Goal: Information Seeking & Learning: Check status

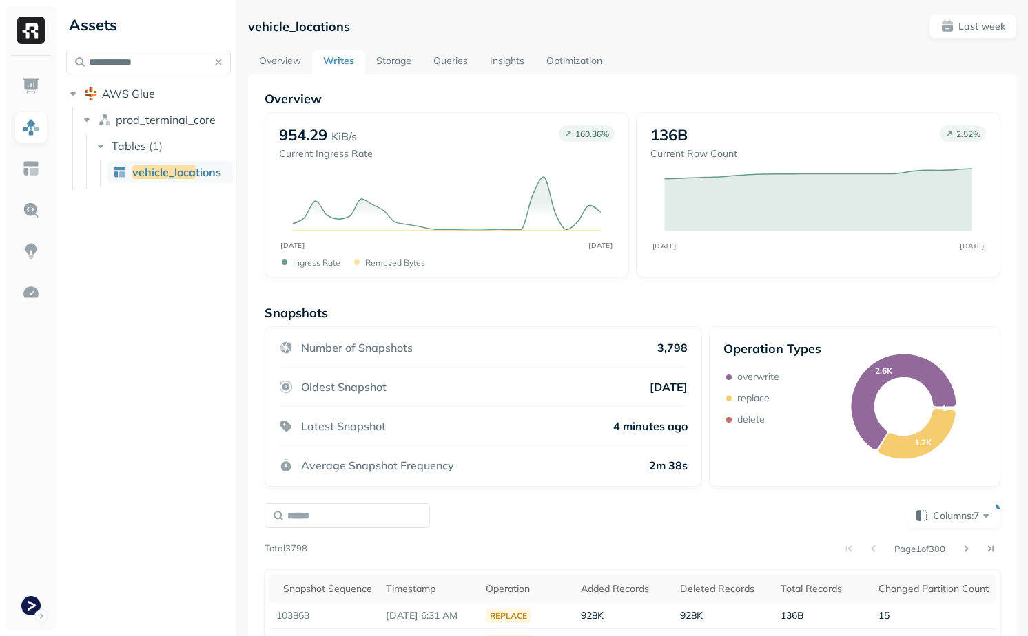
click at [415, 56] on link "Storage" at bounding box center [393, 62] width 57 height 25
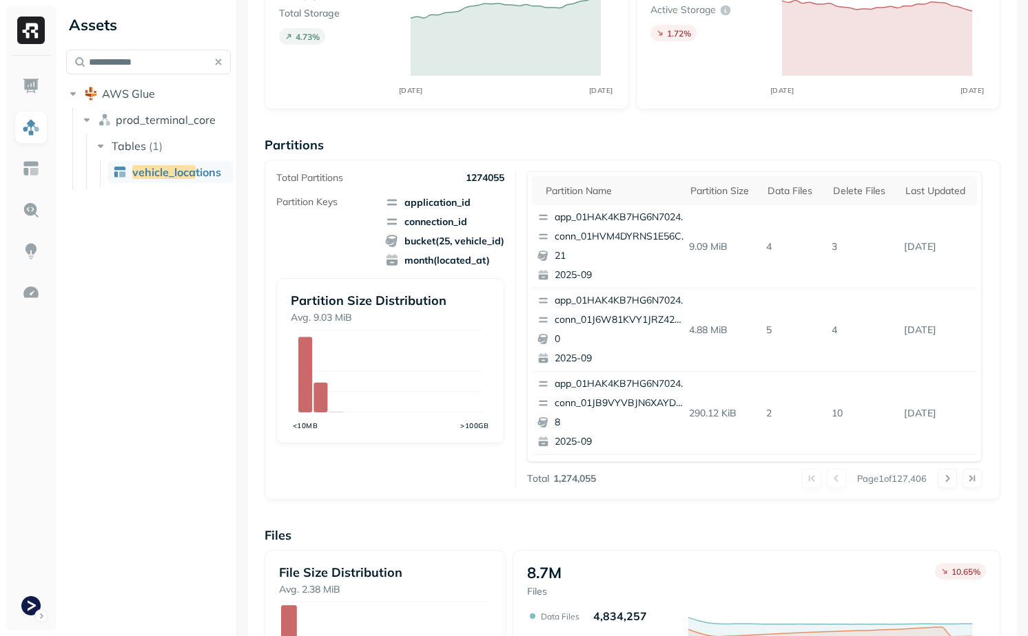
scroll to position [153, 0]
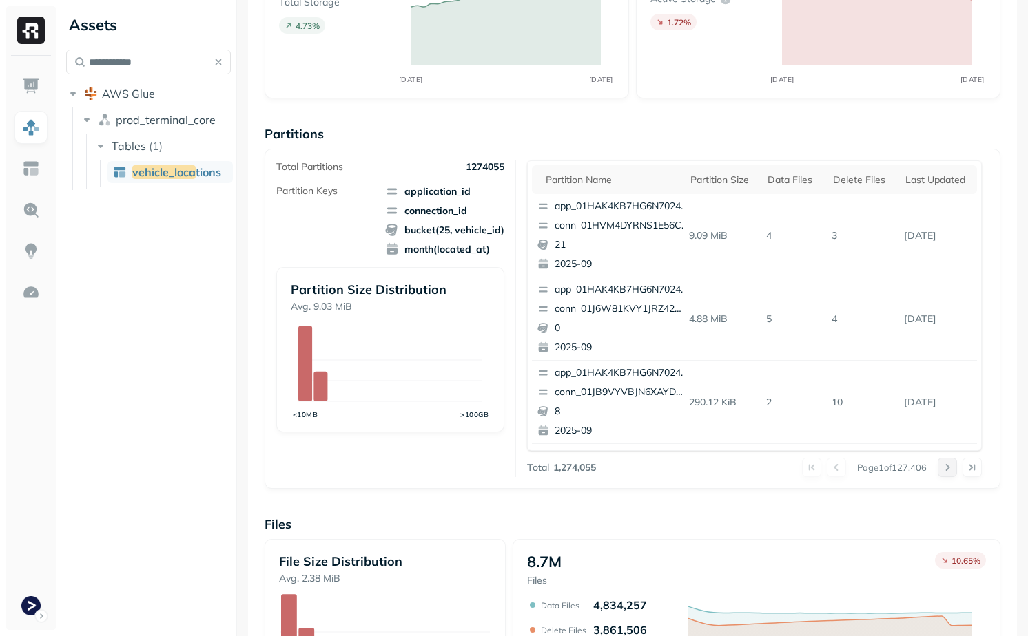
click at [944, 465] on button at bounding box center [946, 467] width 19 height 19
click at [782, 187] on th "Data Files" at bounding box center [792, 179] width 65 height 29
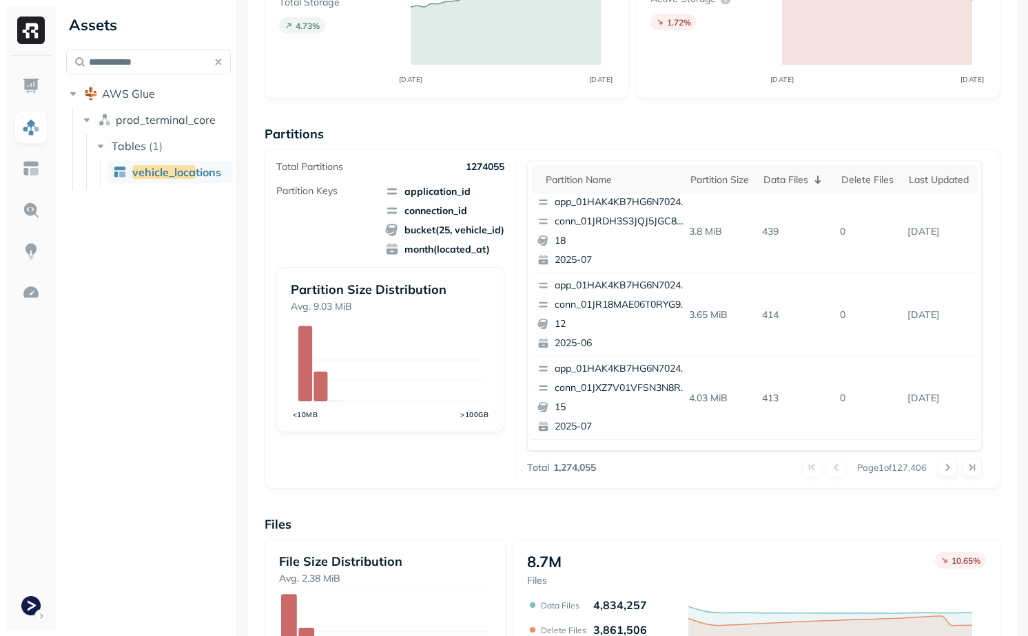
scroll to position [581, 0]
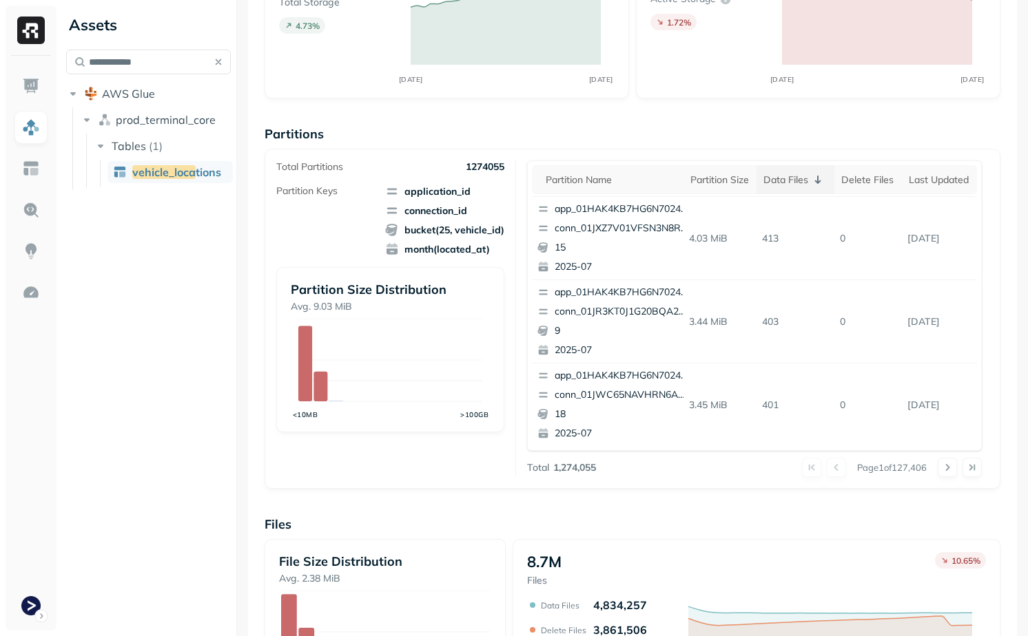
click at [792, 187] on div "Data Files" at bounding box center [795, 180] width 64 height 17
click at [798, 185] on div "Data Files" at bounding box center [795, 180] width 64 height 17
click at [924, 200] on td "[DATE]" at bounding box center [937, 238] width 79 height 83
click at [924, 190] on th "Last updated" at bounding box center [937, 179] width 79 height 29
click at [913, 175] on div "Last updated" at bounding box center [930, 180] width 79 height 17
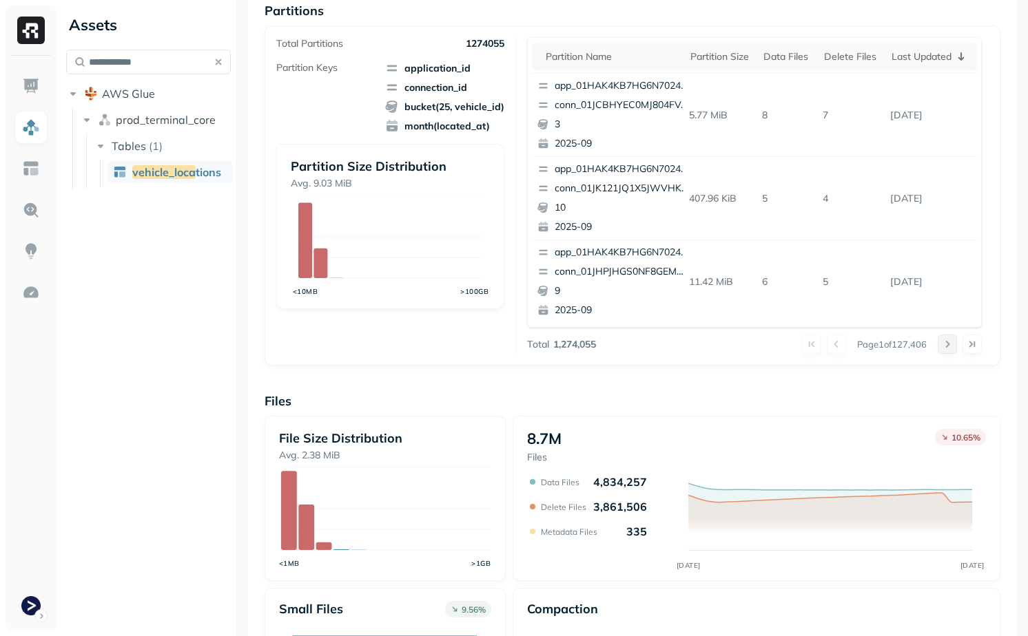
click at [946, 344] on button at bounding box center [946, 344] width 19 height 19
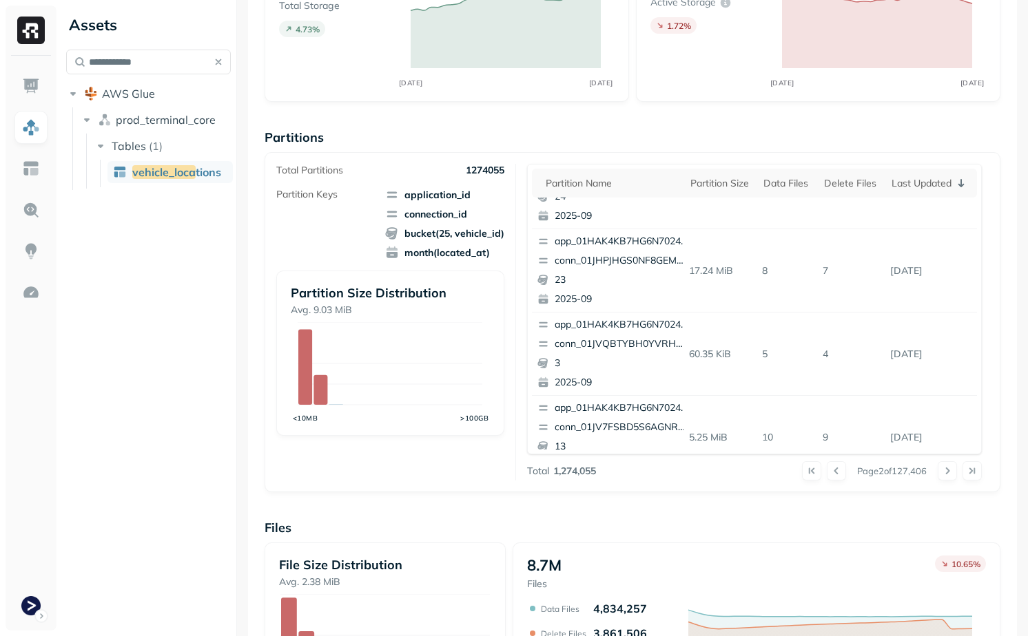
scroll to position [0, 0]
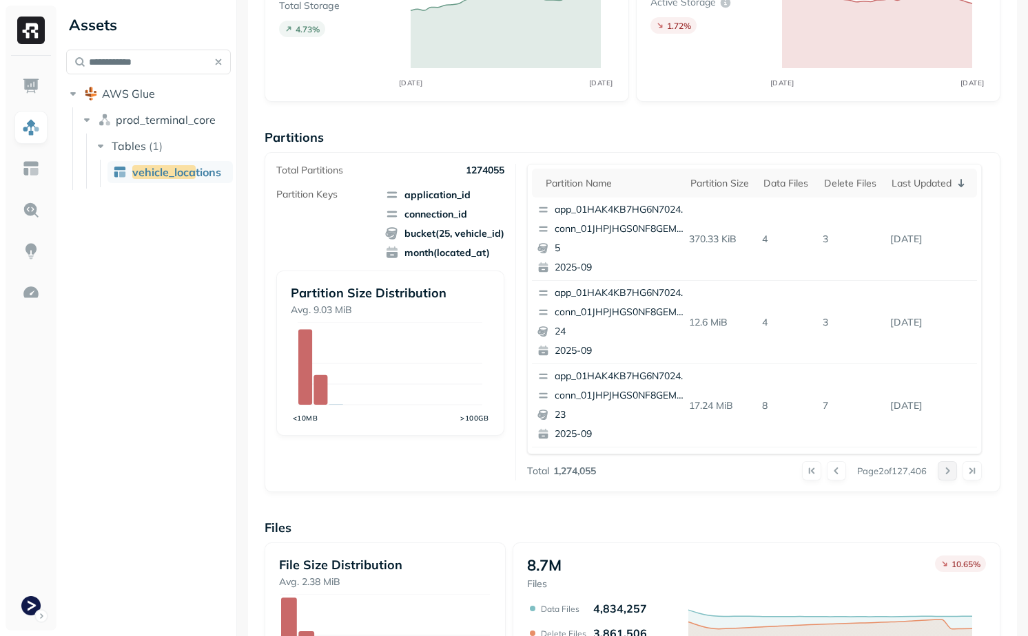
click at [946, 465] on button at bounding box center [946, 470] width 19 height 19
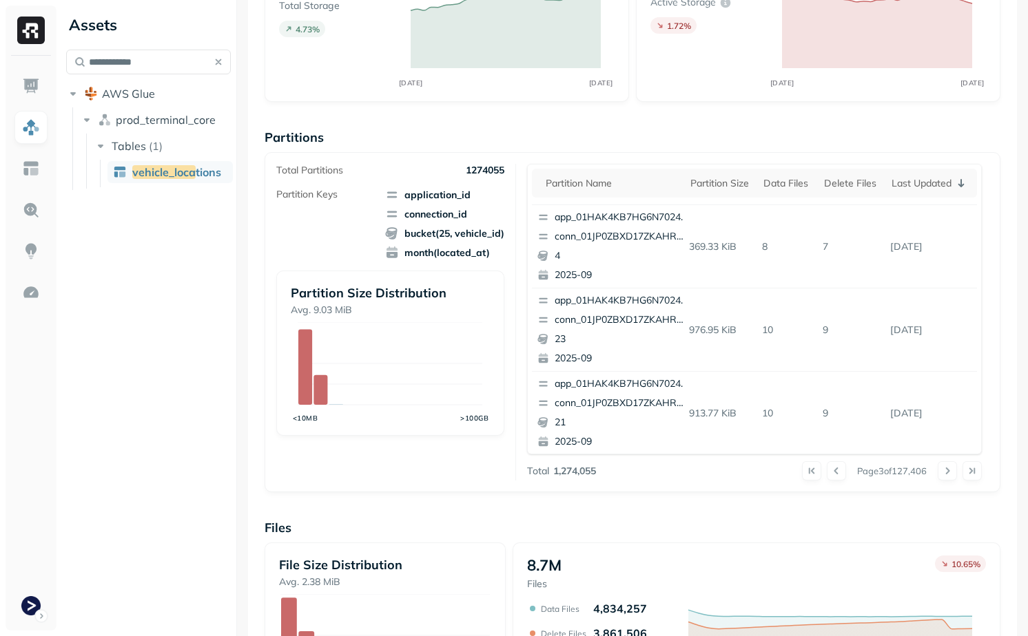
scroll to position [579, 0]
click at [939, 471] on button at bounding box center [946, 470] width 19 height 19
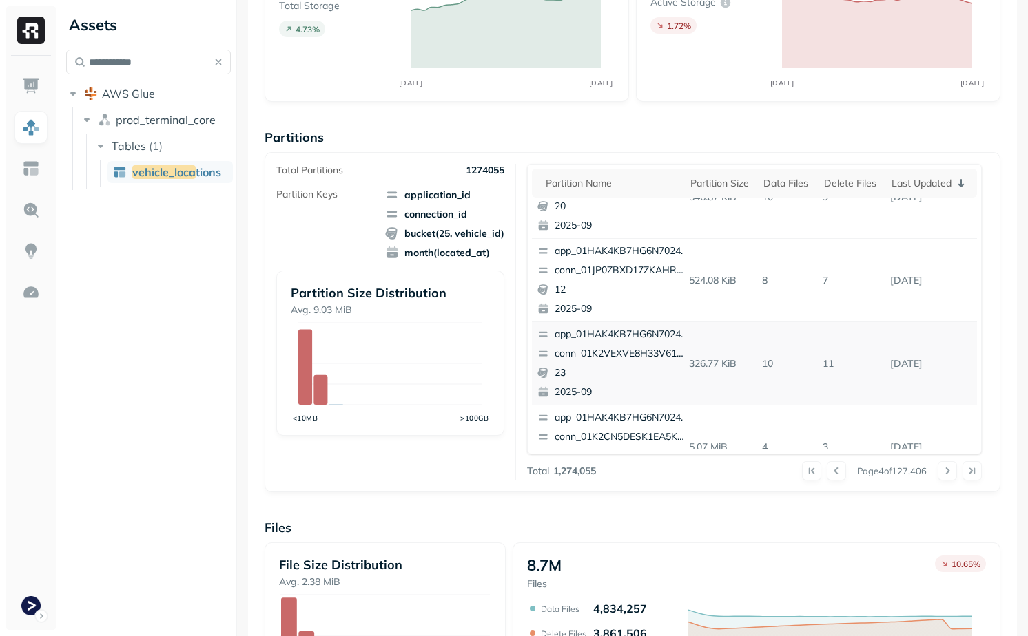
scroll to position [59, 0]
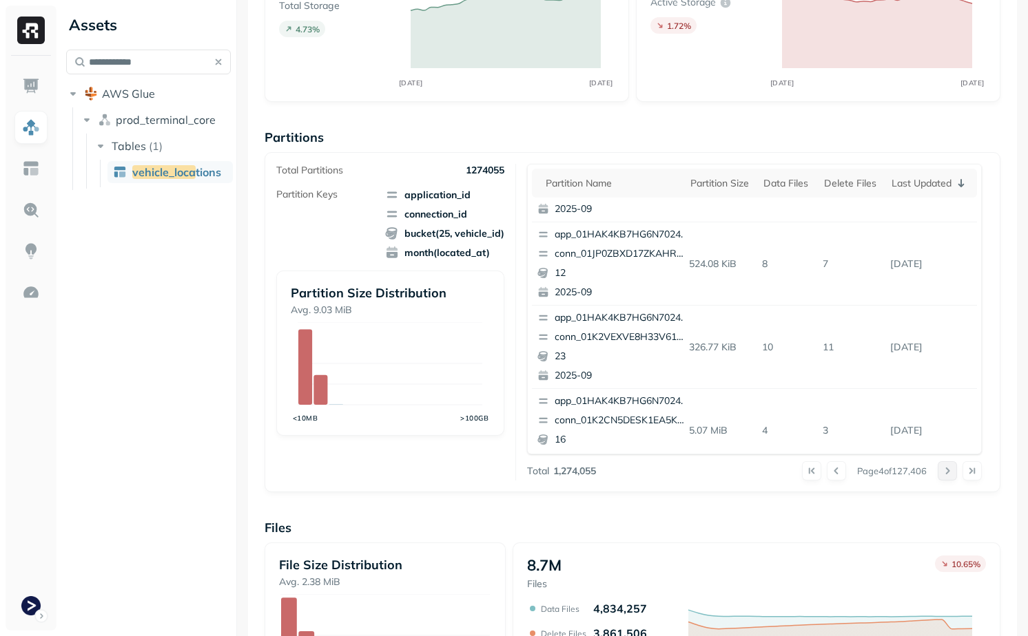
click at [947, 478] on button at bounding box center [946, 470] width 19 height 19
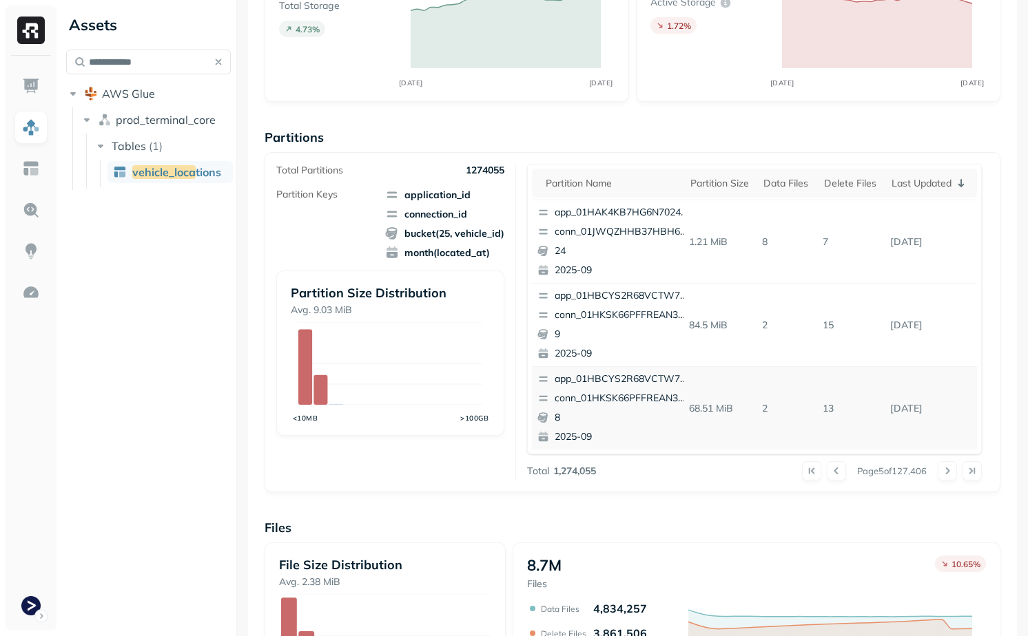
scroll to position [177, 0]
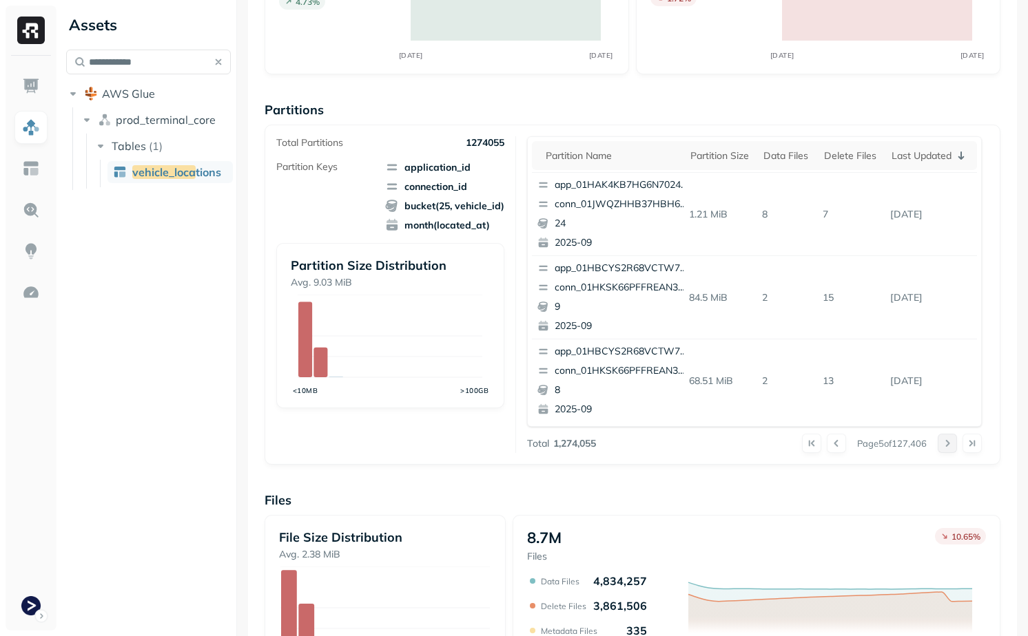
click at [943, 446] on button at bounding box center [946, 443] width 19 height 19
click at [944, 446] on button at bounding box center [946, 443] width 19 height 19
click at [952, 445] on button at bounding box center [946, 443] width 19 height 19
click at [946, 454] on div "Total Partitions 1274055 Partition Keys application_id connection_id bucket(25,…" at bounding box center [632, 295] width 736 height 340
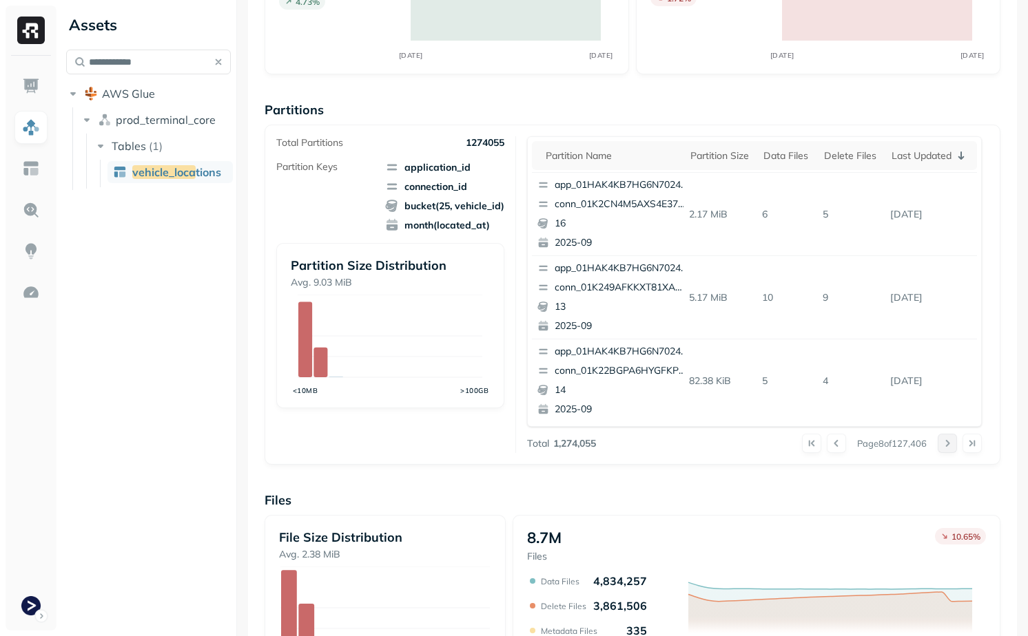
click at [946, 452] on button at bounding box center [946, 443] width 19 height 19
click at [946, 445] on button at bounding box center [946, 443] width 19 height 19
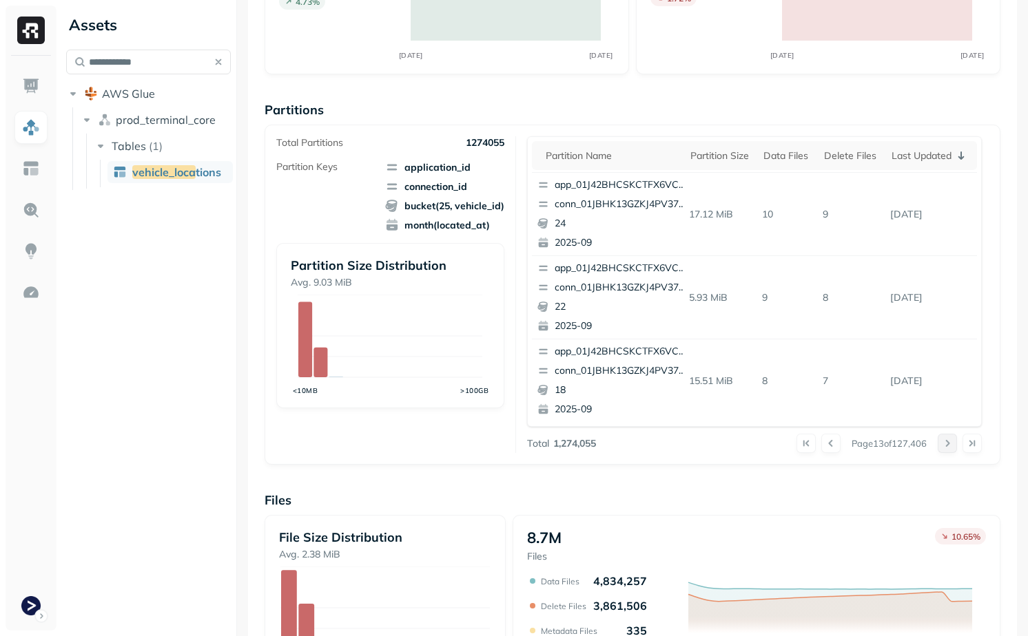
click at [946, 445] on button at bounding box center [946, 443] width 19 height 19
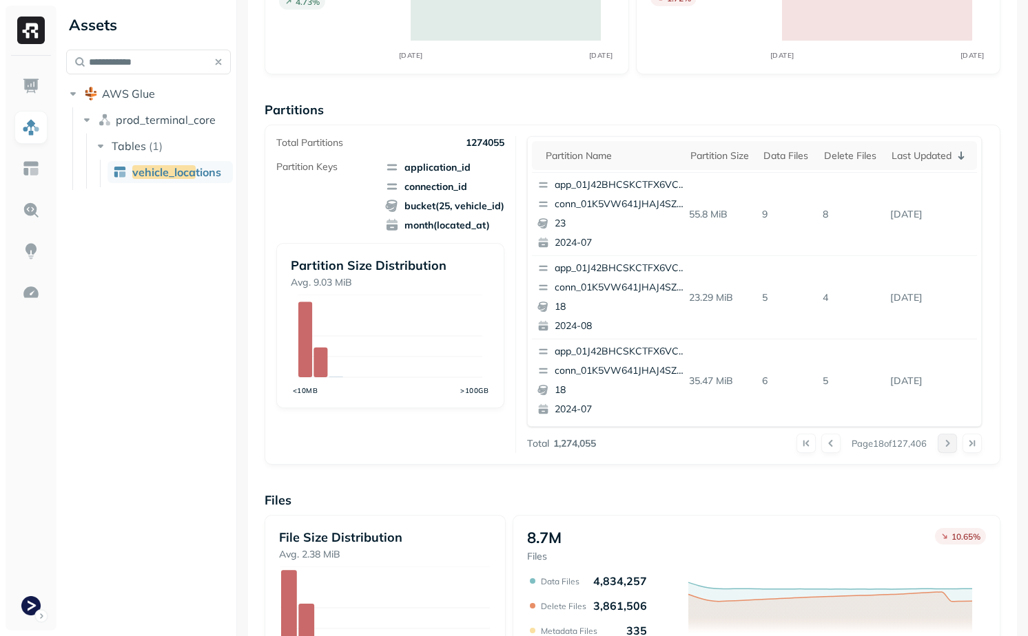
click at [946, 445] on button at bounding box center [946, 443] width 19 height 19
click at [946, 445] on div at bounding box center [959, 443] width 44 height 19
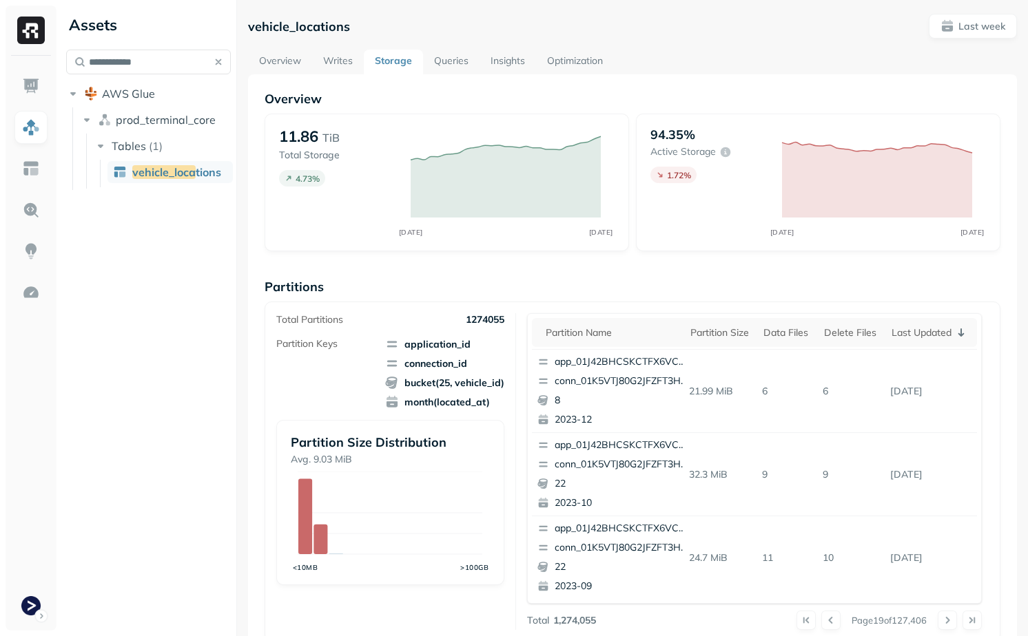
click at [273, 59] on link "Overview" at bounding box center [280, 62] width 64 height 25
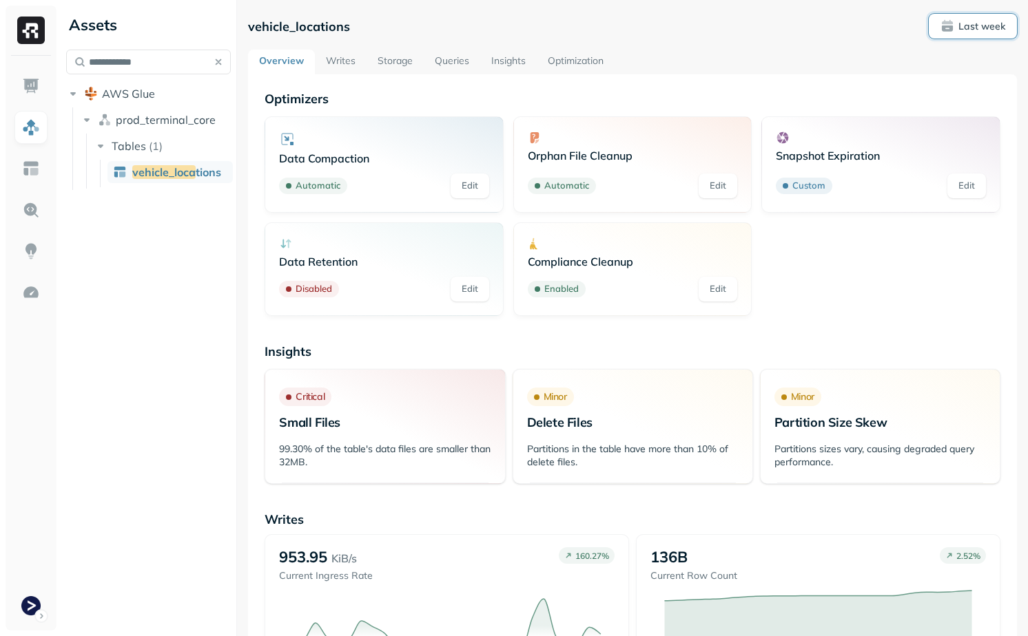
click at [973, 25] on p "Last week" at bounding box center [981, 26] width 47 height 13
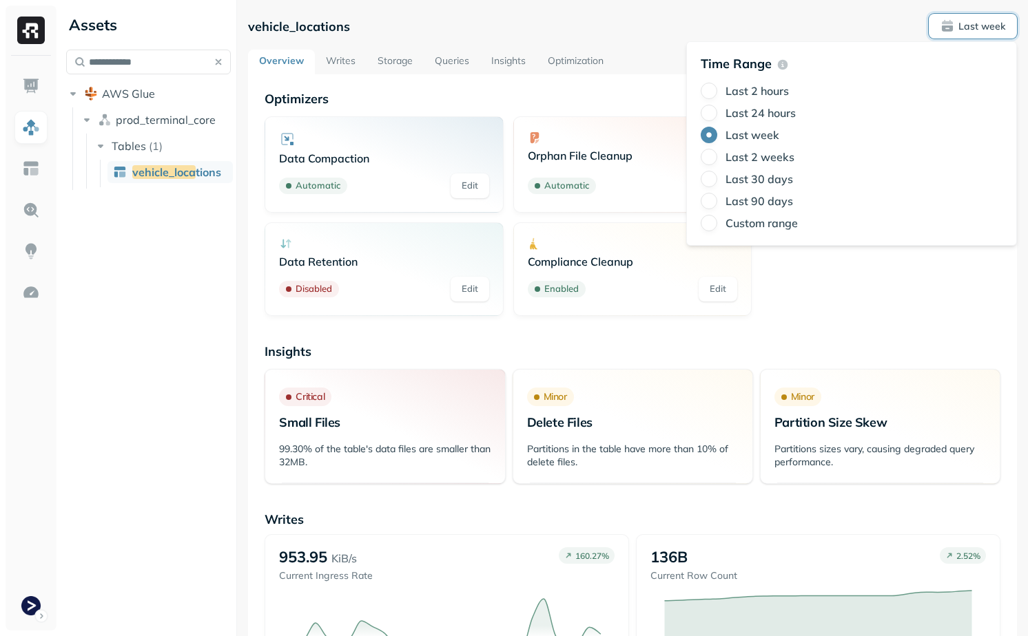
click at [740, 110] on label "Last 24 hours" at bounding box center [760, 113] width 70 height 14
click at [717, 110] on button "Last 24 hours" at bounding box center [708, 113] width 17 height 17
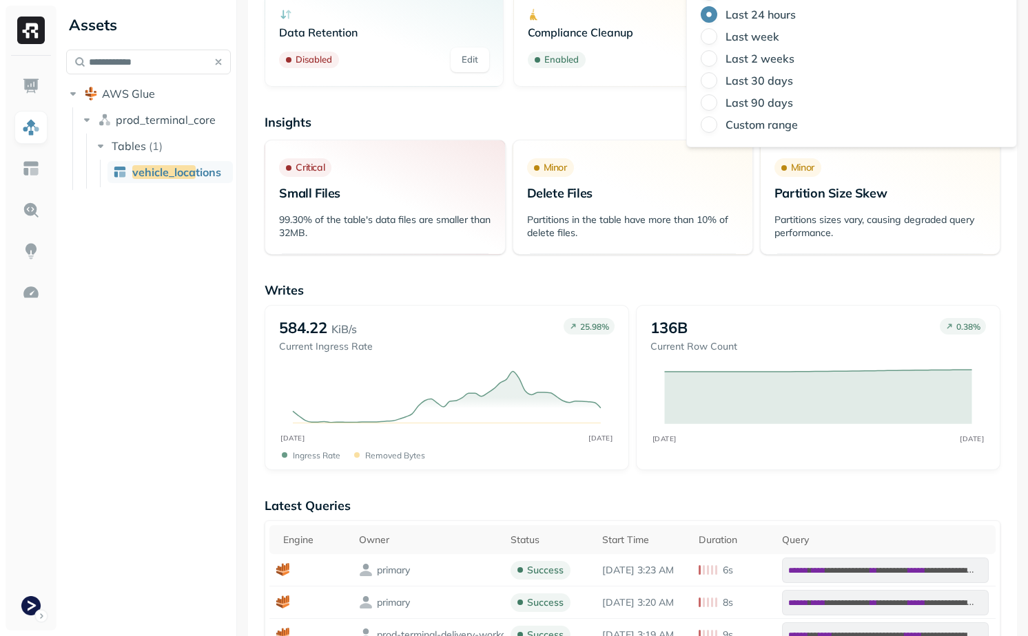
scroll to position [299, 0]
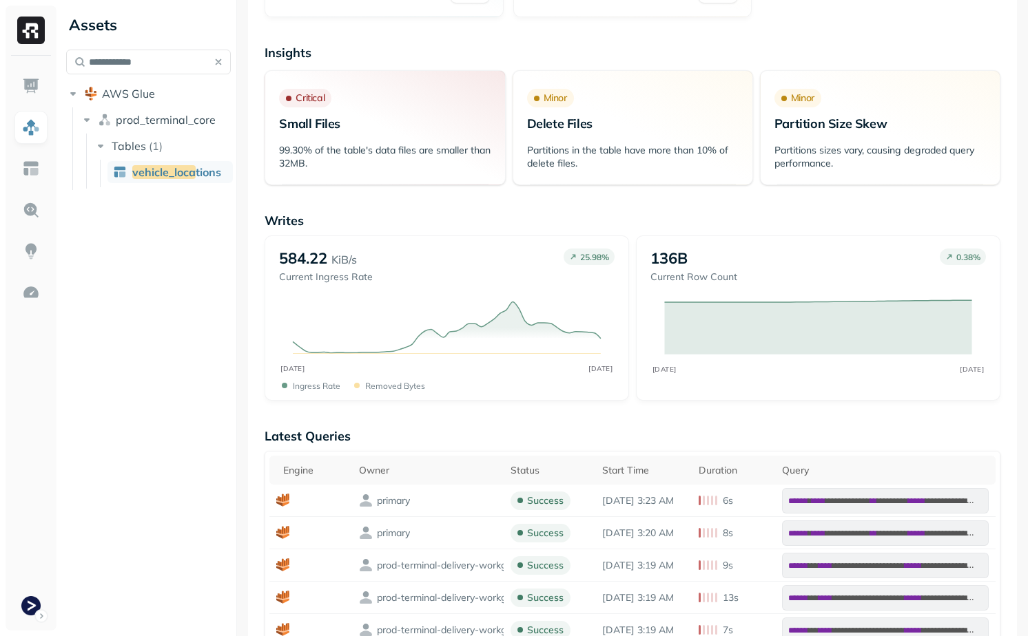
click at [552, 215] on p "Writes" at bounding box center [632, 221] width 736 height 16
click at [138, 61] on input "**********" at bounding box center [148, 62] width 165 height 25
drag, startPoint x: 147, startPoint y: 61, endPoint x: 123, endPoint y: 61, distance: 24.1
click at [123, 61] on input "**********" at bounding box center [148, 62] width 165 height 25
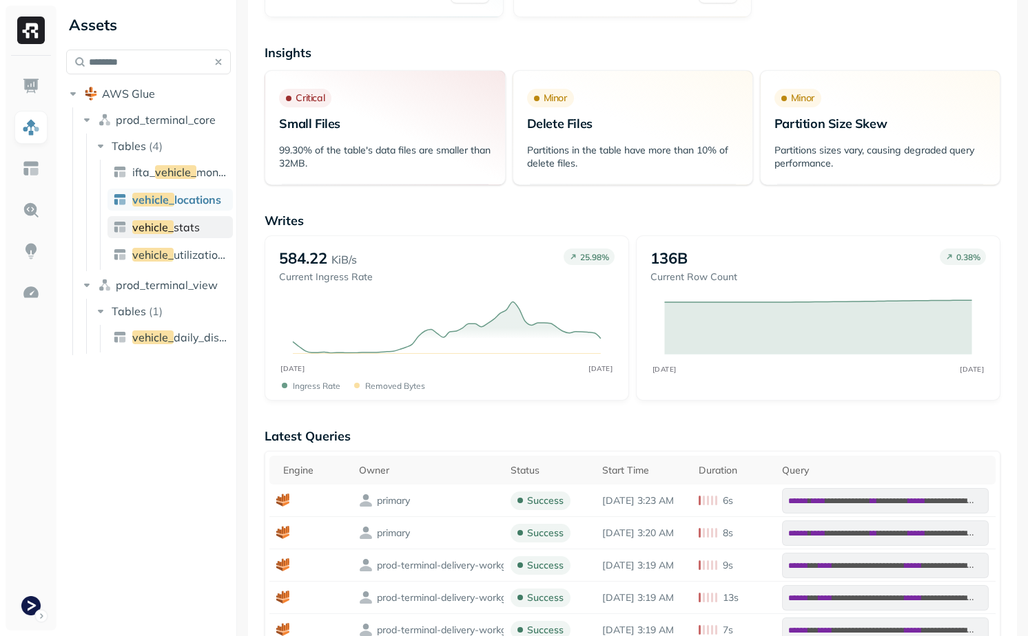
type input "********"
click at [192, 231] on span "stats" at bounding box center [187, 227] width 26 height 14
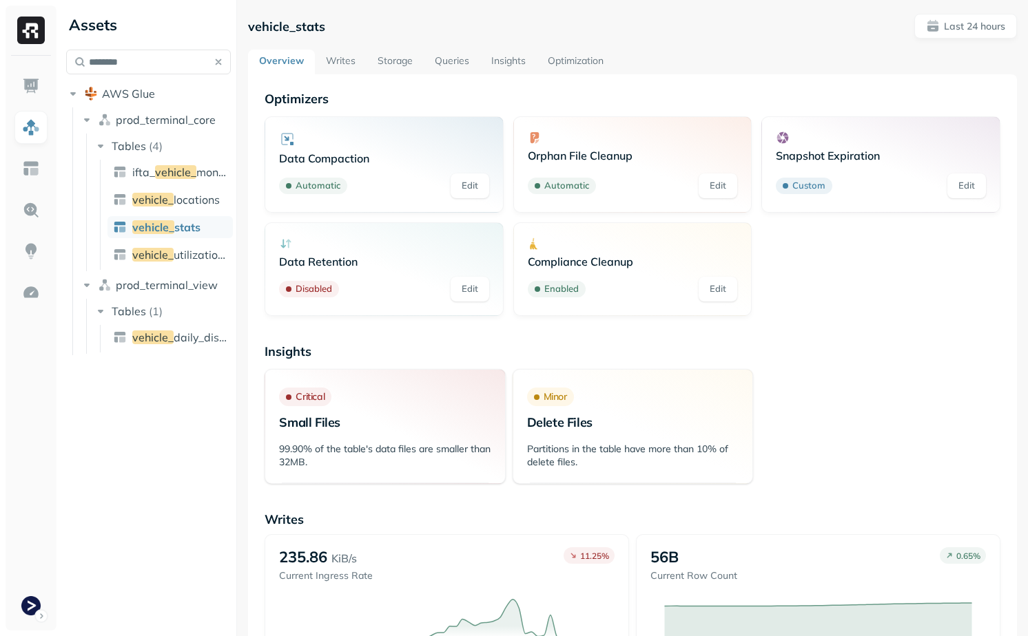
click at [395, 60] on link "Storage" at bounding box center [394, 62] width 57 height 25
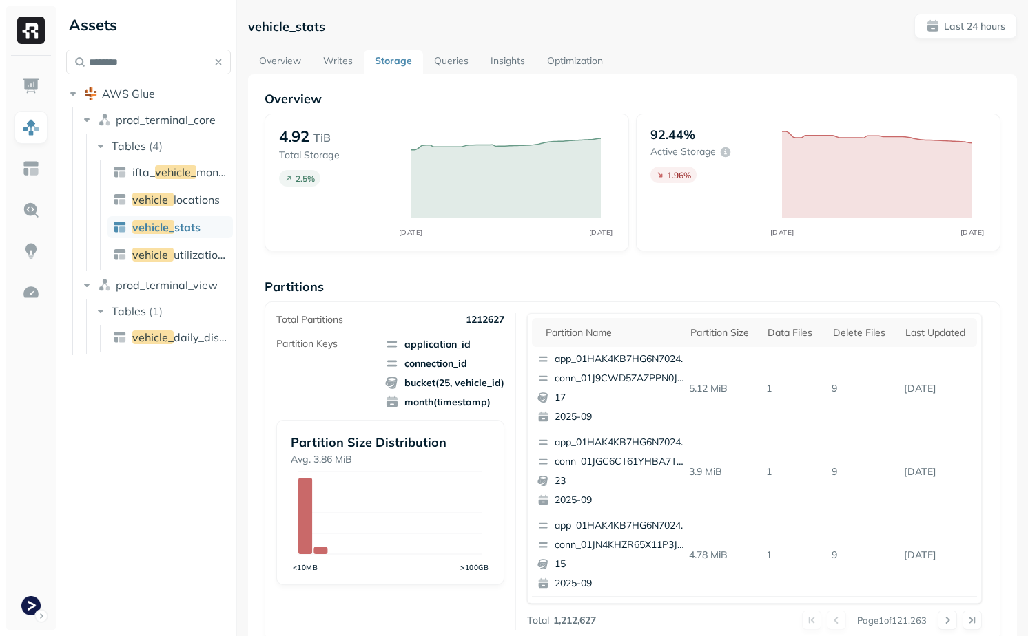
click at [286, 75] on div "Overview 4.92 TiB Total Storage 2.5 % SEP [DATE] 92.44% Active storage 1.96 % S…" at bounding box center [632, 563] width 769 height 979
click at [286, 63] on link "Overview" at bounding box center [280, 62] width 64 height 25
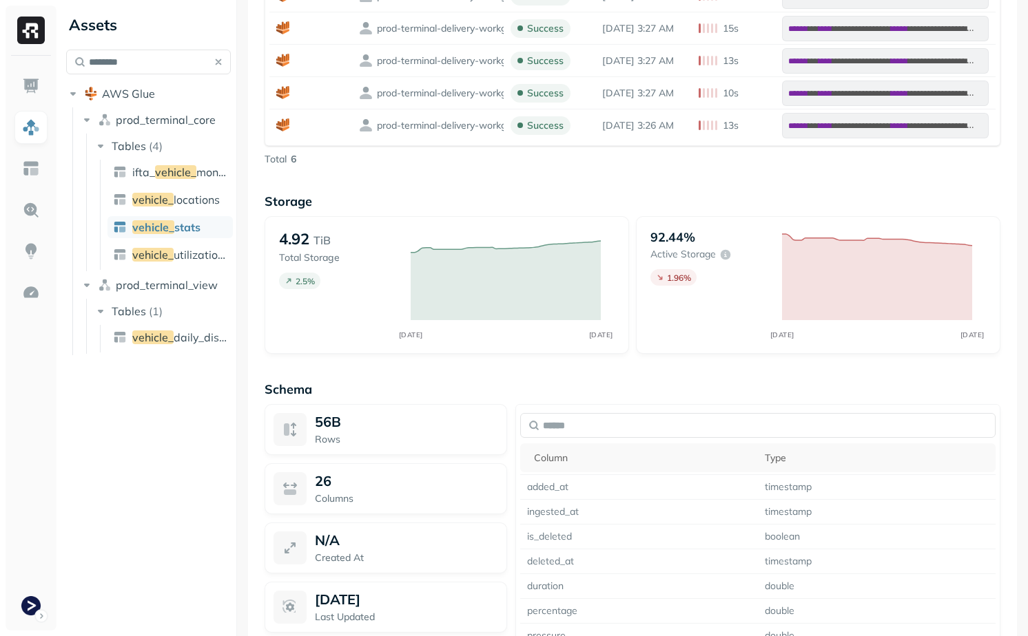
scroll to position [1170, 0]
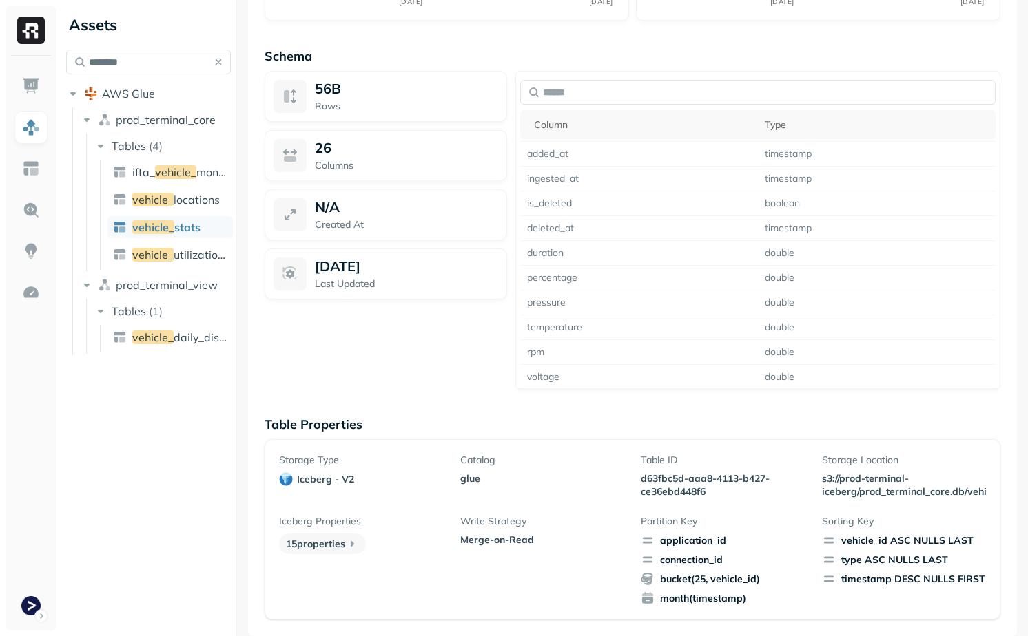
click at [661, 480] on p "d63fbc5d-aaa8-4113-b427-ce36ebd448f6" at bounding box center [723, 485] width 164 height 26
drag, startPoint x: 661, startPoint y: 480, endPoint x: 694, endPoint y: 491, distance: 34.8
click at [694, 491] on p "d63fbc5d-aaa8-4113-b427-ce36ebd448f6" at bounding box center [723, 485] width 164 height 26
copy p "d63fbc5d-aaa8-4113-b427-ce36ebd448f6"
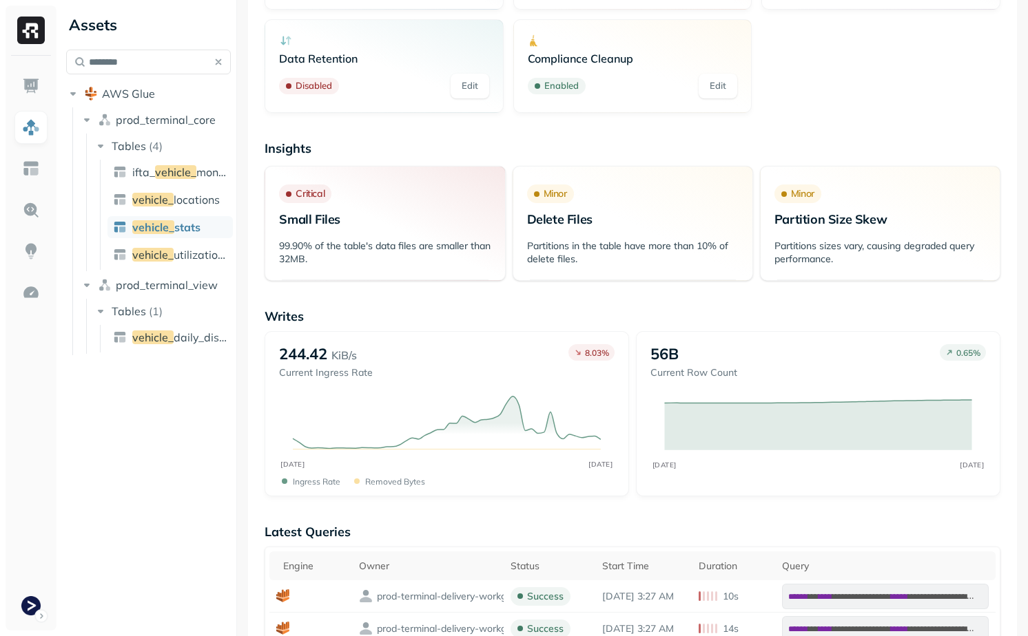
scroll to position [0, 0]
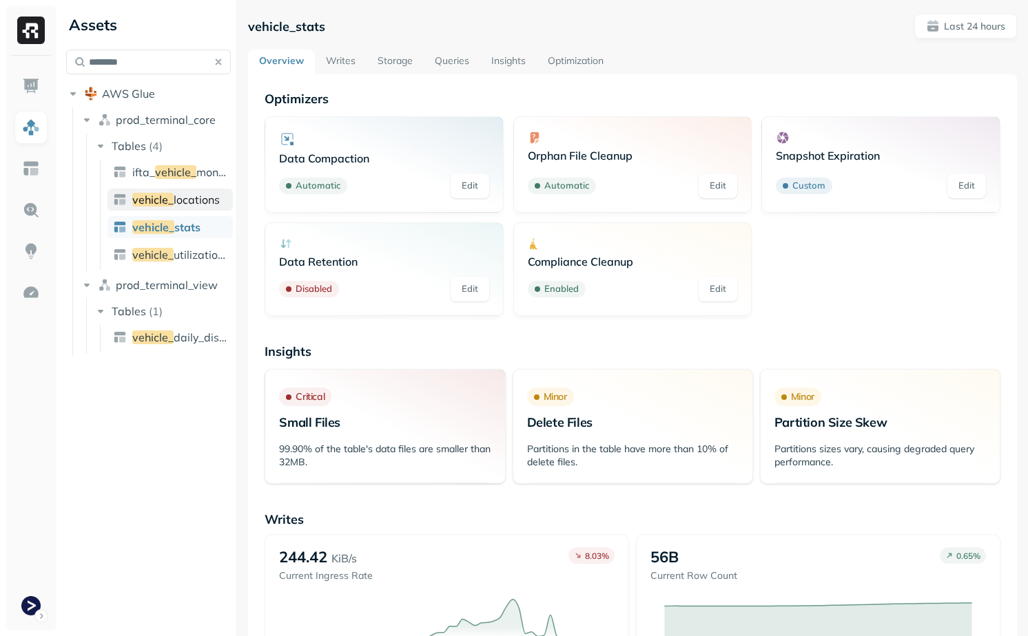
click at [179, 196] on span "locations" at bounding box center [197, 200] width 46 height 14
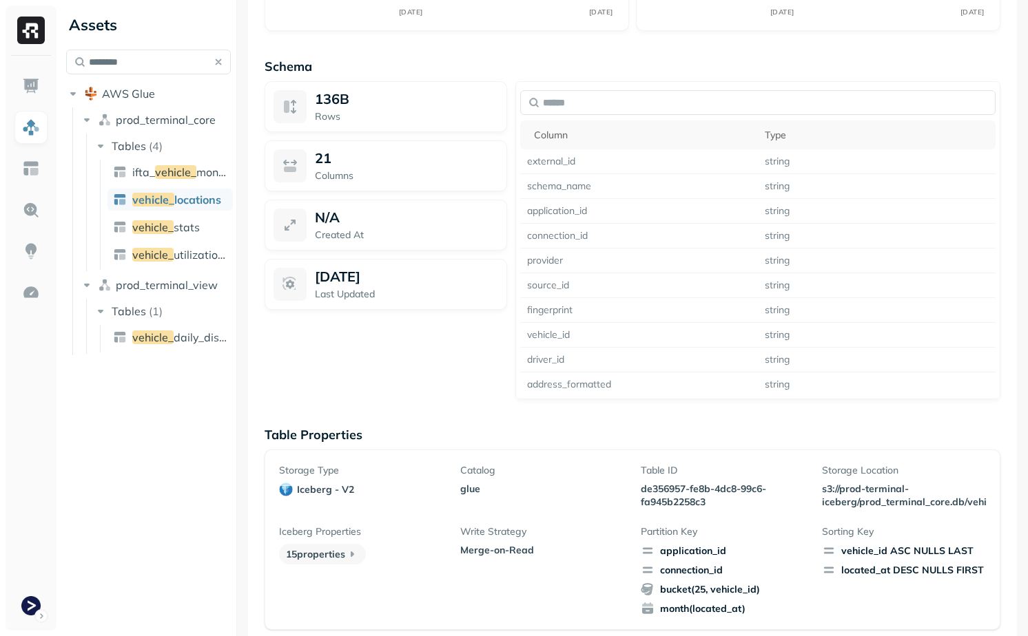
scroll to position [1170, 0]
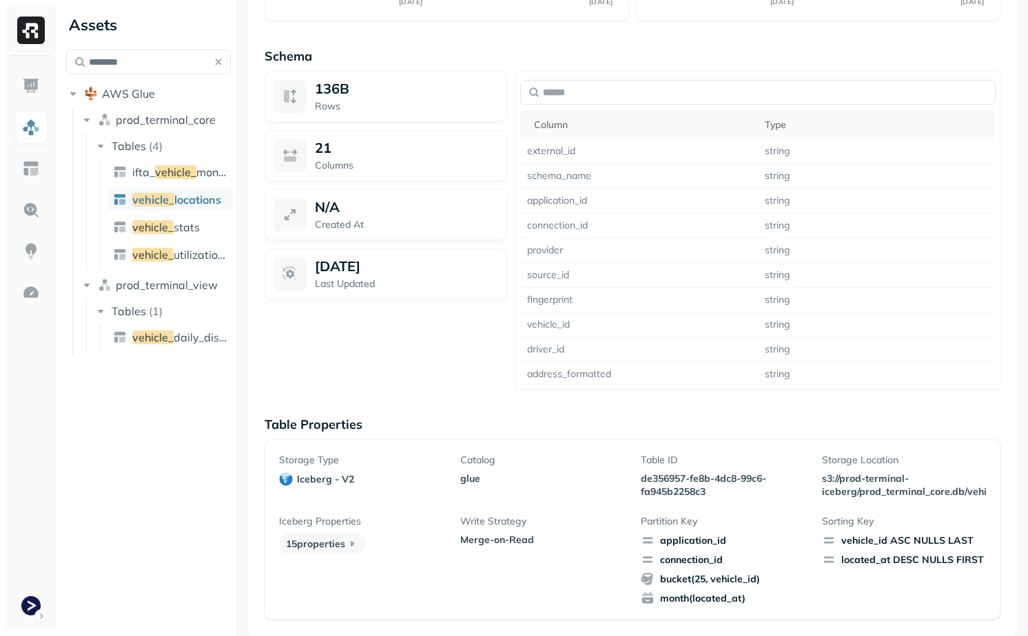
click at [680, 479] on p "de356957-fe8b-4dc8-99c6-fa945b2258c3" at bounding box center [723, 485] width 164 height 26
drag, startPoint x: 680, startPoint y: 479, endPoint x: 697, endPoint y: 490, distance: 19.9
click at [696, 490] on p "de356957-fe8b-4dc8-99c6-fa945b2258c3" at bounding box center [723, 485] width 164 height 26
copy p "de356957-fe8b-4dc8-99c6-fa945b2258c3"
